Goal: Task Accomplishment & Management: Manage account settings

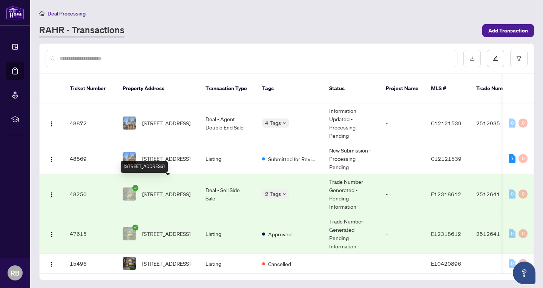
click at [171, 192] on span "[STREET_ADDRESS]" at bounding box center [166, 194] width 48 height 8
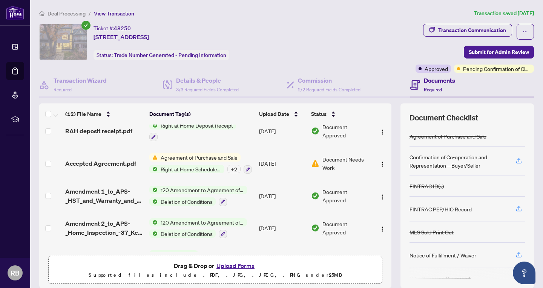
scroll to position [104, 0]
click at [314, 162] on img at bounding box center [315, 163] width 8 height 8
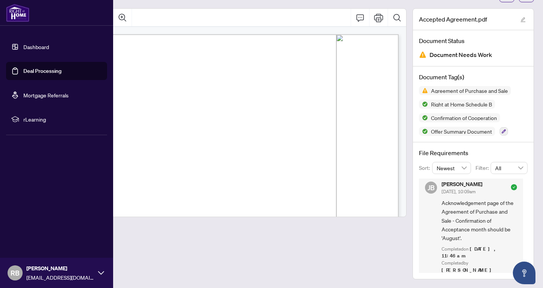
click at [43, 71] on link "Deal Processing" at bounding box center [42, 70] width 38 height 7
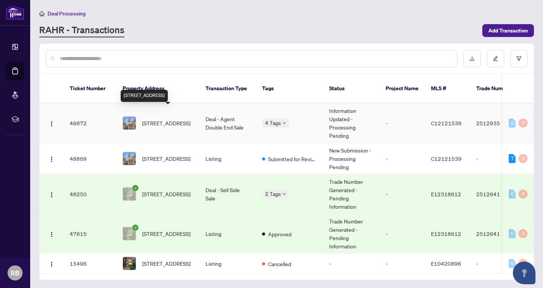
click at [177, 119] on span "[STREET_ADDRESS]" at bounding box center [166, 123] width 48 height 8
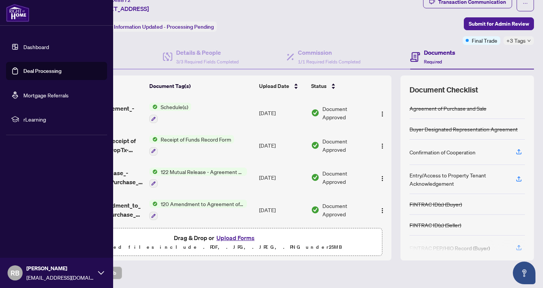
click at [47, 70] on link "Deal Processing" at bounding box center [42, 70] width 38 height 7
